Goal: Navigation & Orientation: Go to known website

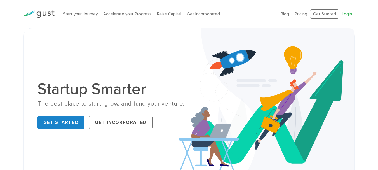
click at [345, 15] on link "Login" at bounding box center [347, 13] width 10 height 5
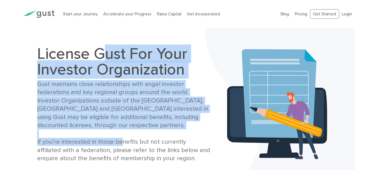
drag, startPoint x: 108, startPoint y: 60, endPoint x: 116, endPoint y: 141, distance: 82.0
click at [116, 141] on div "License Gust For Your Investor Organization Gust maintains close relationships …" at bounding box center [124, 104] width 174 height 117
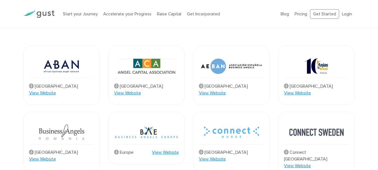
scroll to position [196, 0]
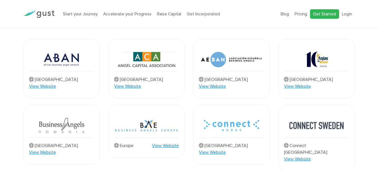
click at [324, 14] on link "Get Started" at bounding box center [324, 14] width 29 height 10
